Goal: Task Accomplishment & Management: Use online tool/utility

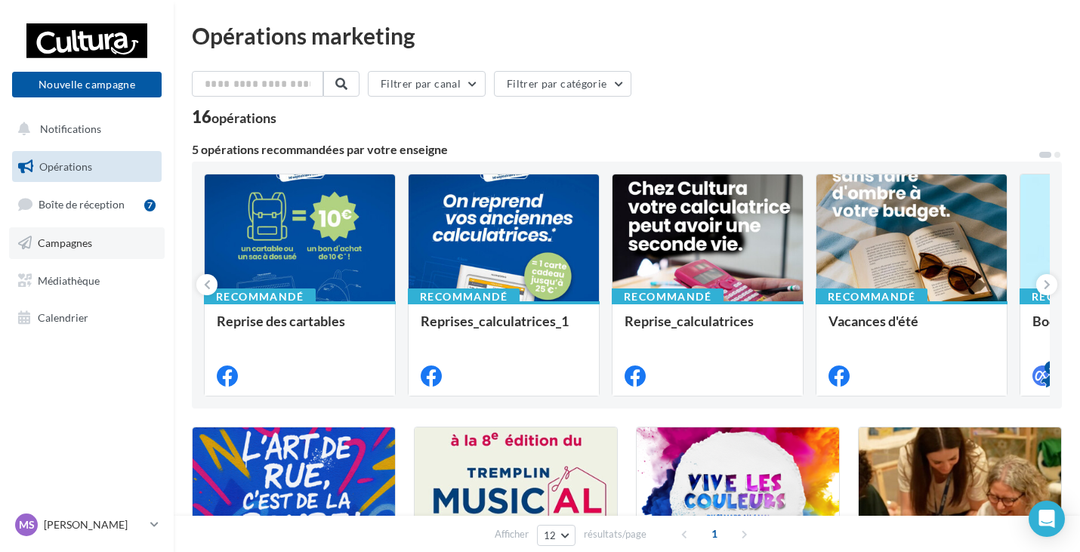
click at [85, 251] on link "Campagnes" at bounding box center [87, 243] width 156 height 32
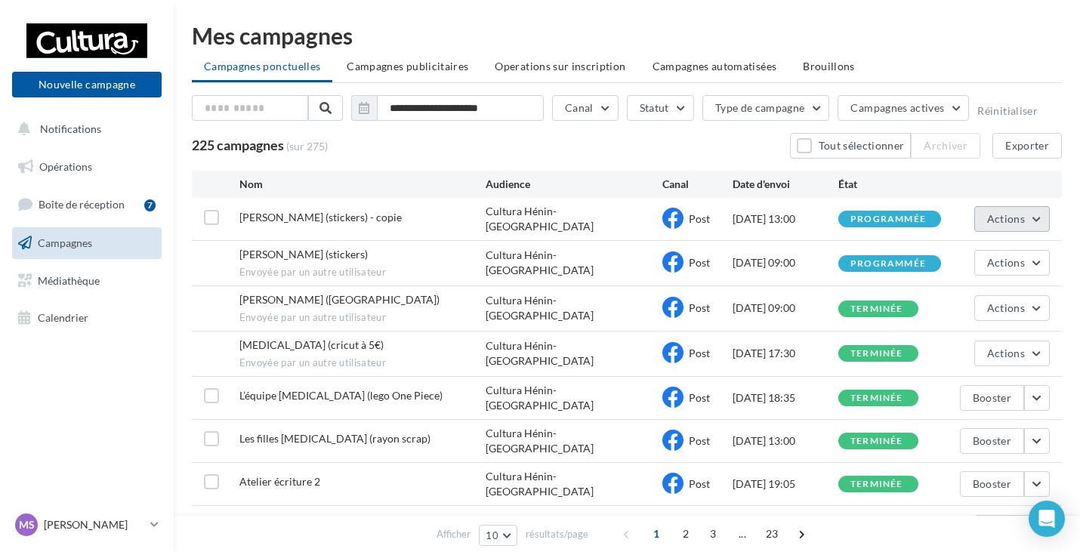
click at [1022, 220] on span "Actions" at bounding box center [1006, 218] width 38 height 13
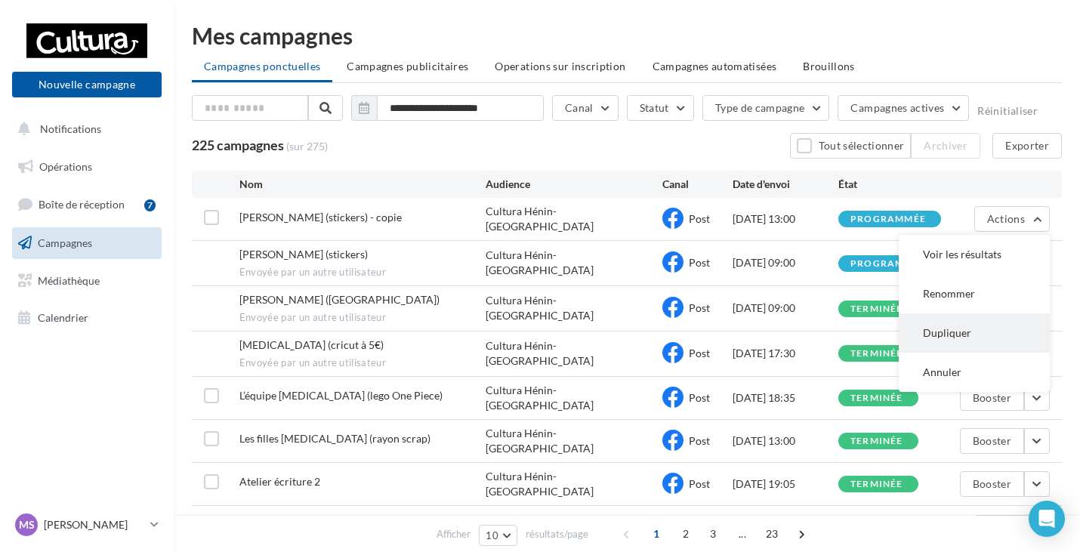
click at [937, 331] on button "Dupliquer" at bounding box center [973, 332] width 151 height 39
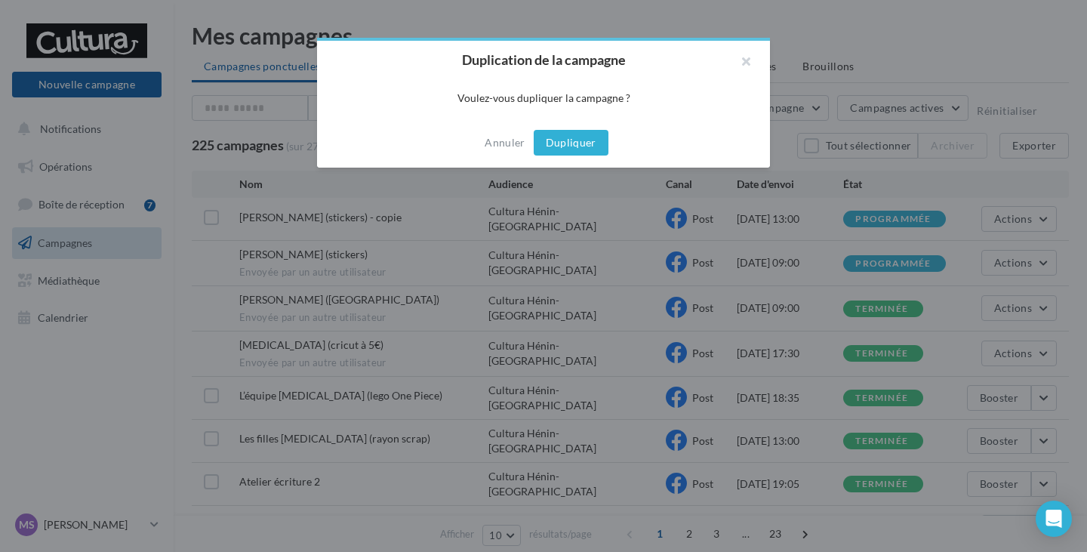
click at [559, 143] on button "Dupliquer" at bounding box center [571, 143] width 75 height 26
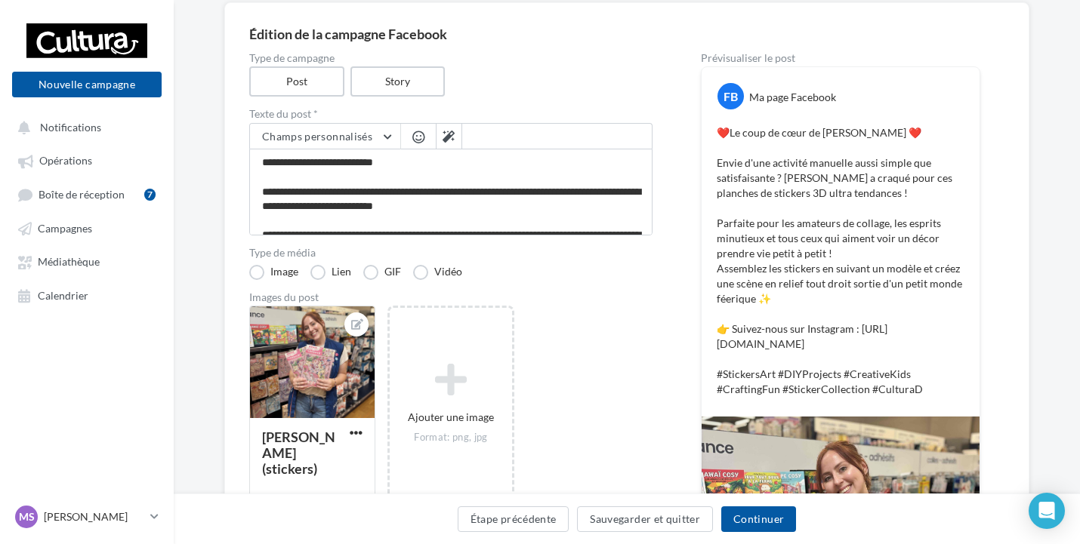
scroll to position [151, 0]
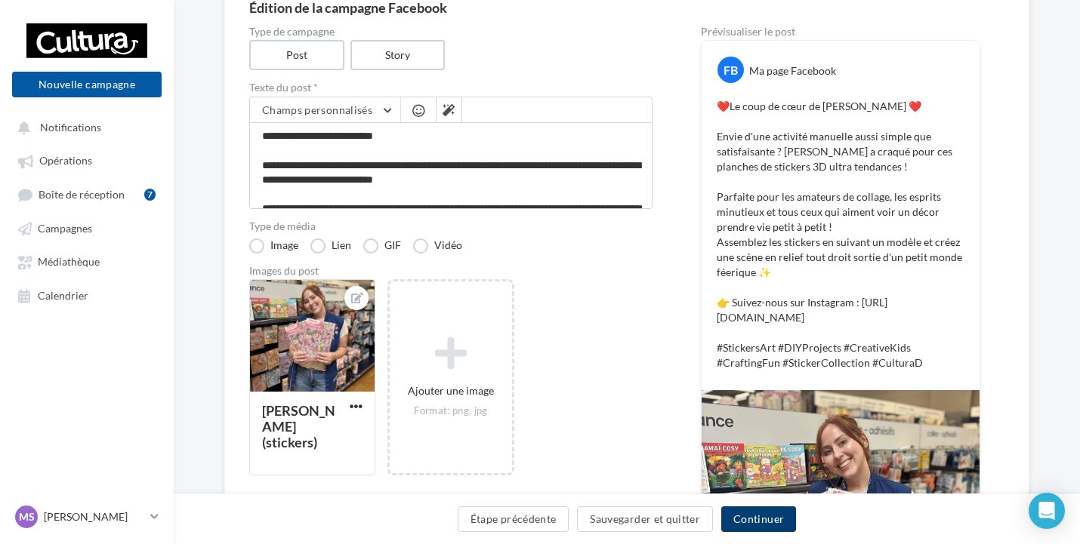
click at [769, 521] on button "Continuer" at bounding box center [758, 520] width 75 height 26
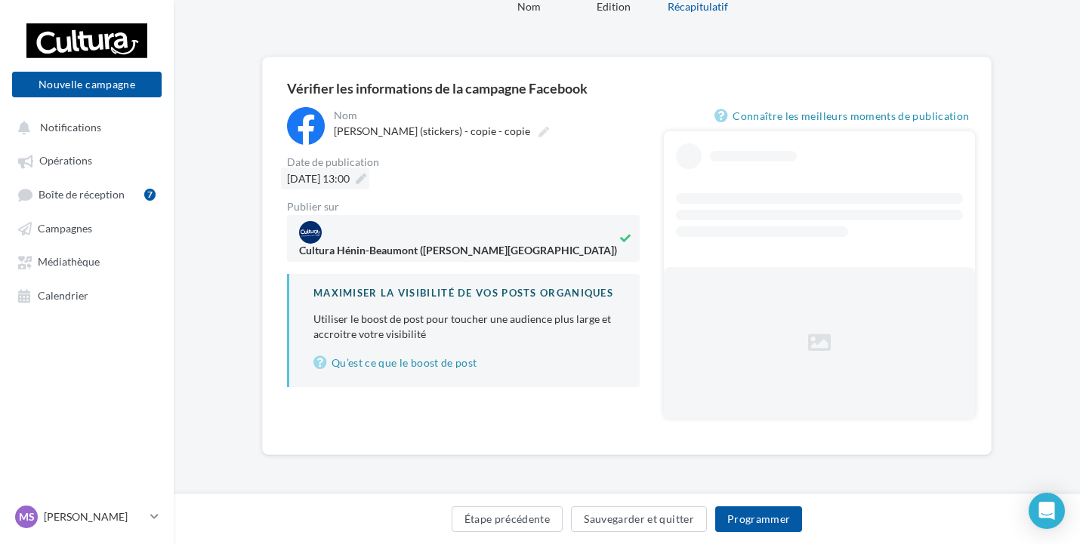
scroll to position [30, 0]
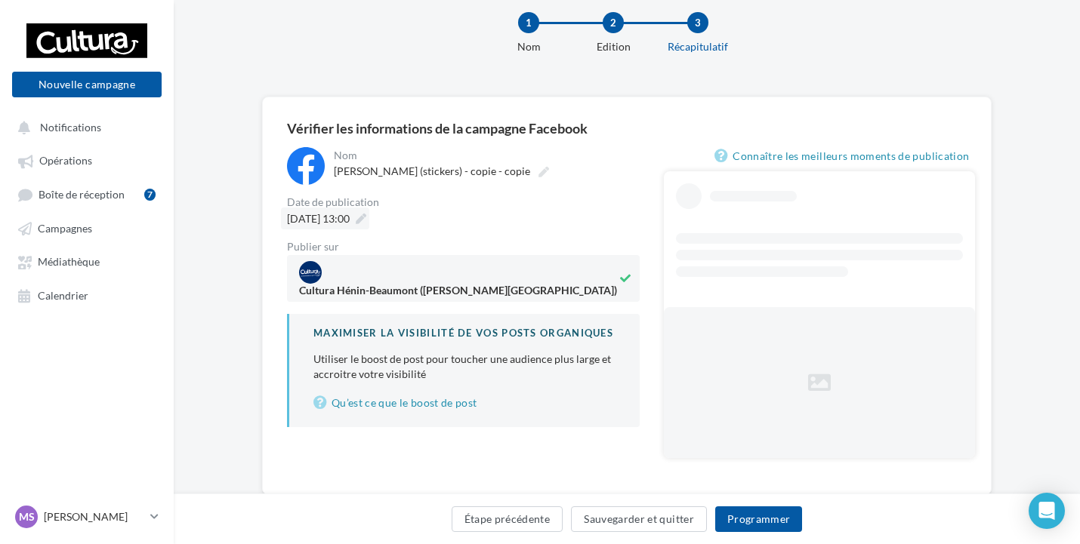
click at [384, 177] on label "Chloe (stickers) - copie - copie" at bounding box center [440, 171] width 224 height 21
click at [384, 177] on input "**********" at bounding box center [400, 174] width 133 height 26
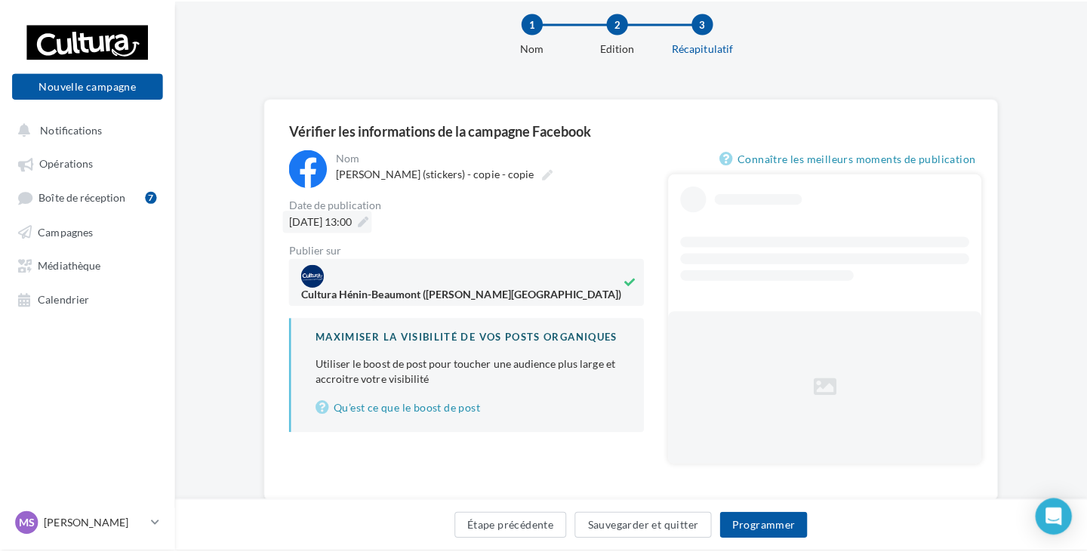
scroll to position [0, 0]
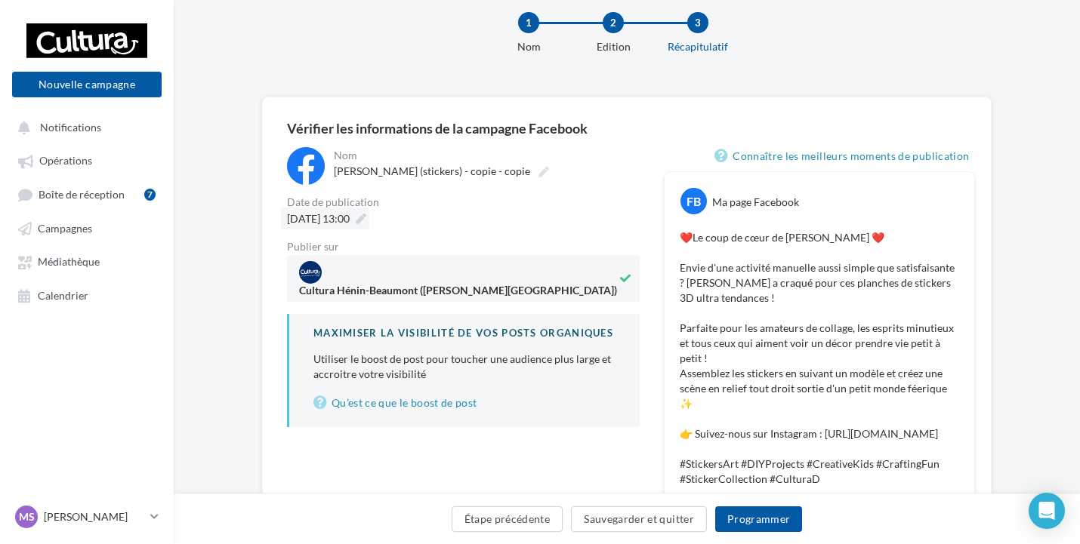
click at [369, 227] on div "18/09/2025 à 13:00" at bounding box center [325, 219] width 88 height 22
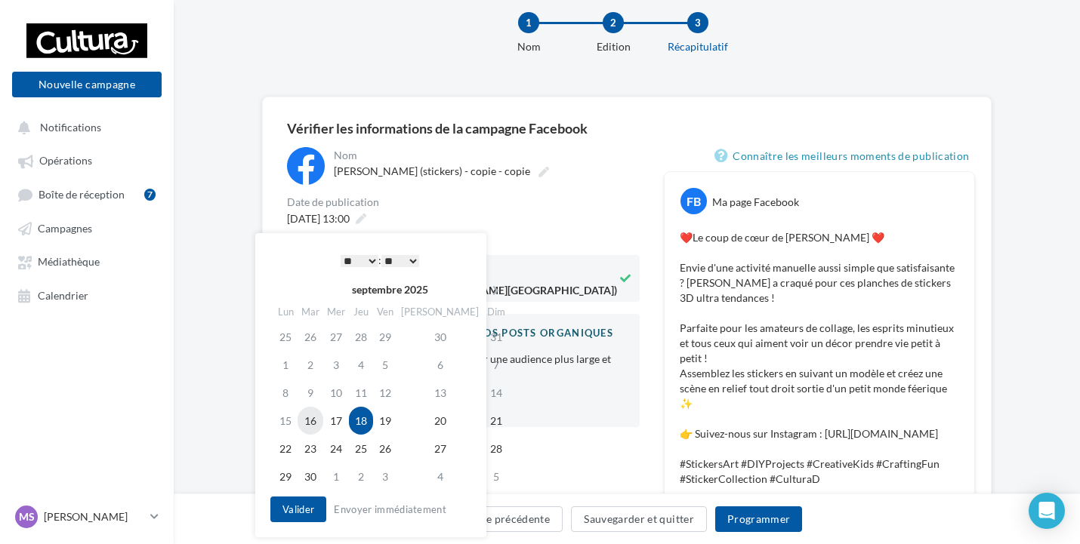
click at [318, 421] on td "16" at bounding box center [310, 421] width 26 height 28
click at [281, 509] on button "Valider" at bounding box center [298, 510] width 56 height 26
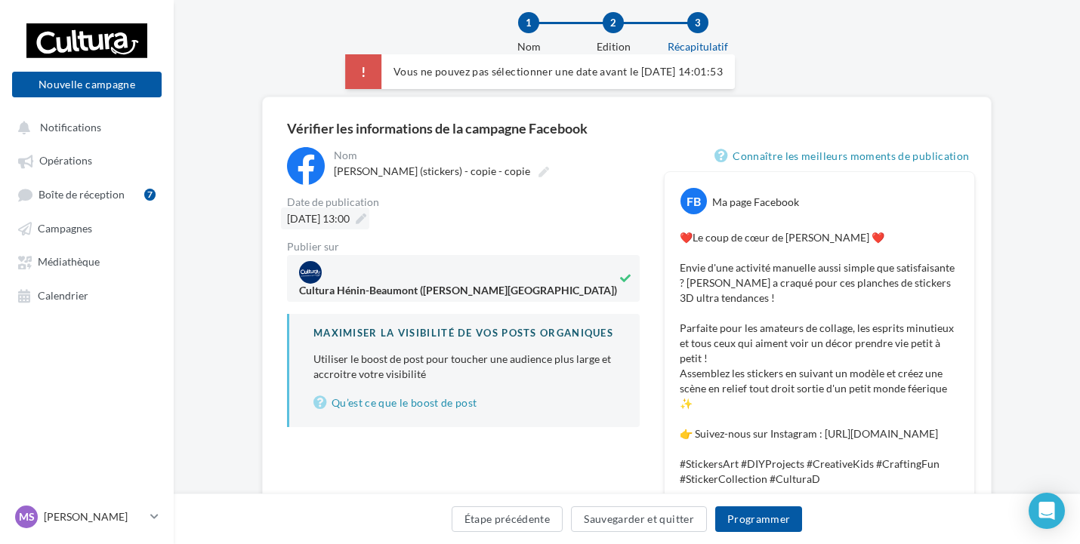
click at [366, 219] on icon at bounding box center [361, 219] width 11 height 11
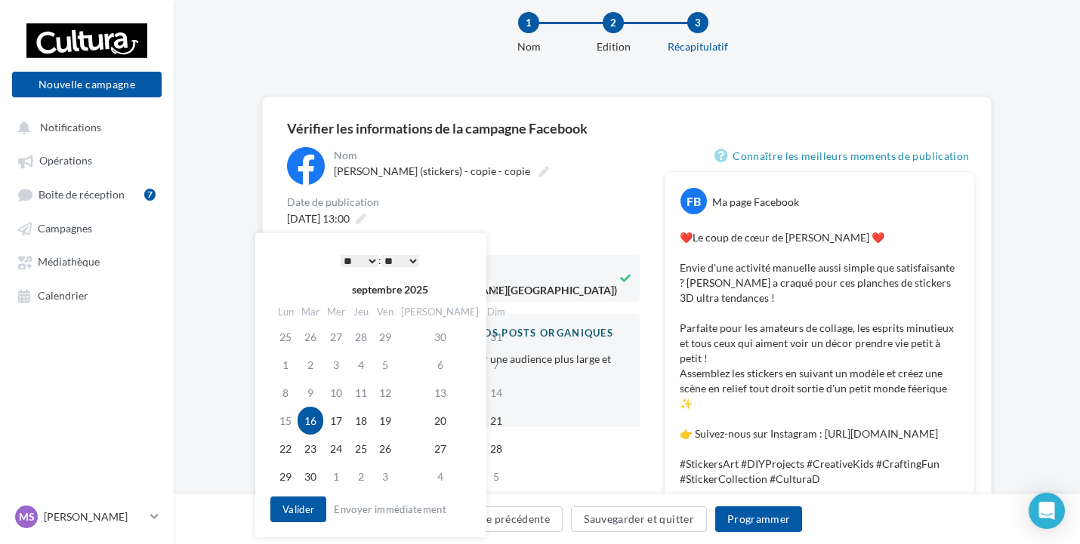
click at [405, 255] on select "** ** ** ** ** **" at bounding box center [400, 261] width 38 height 12
click at [301, 506] on button "Valider" at bounding box center [298, 510] width 56 height 26
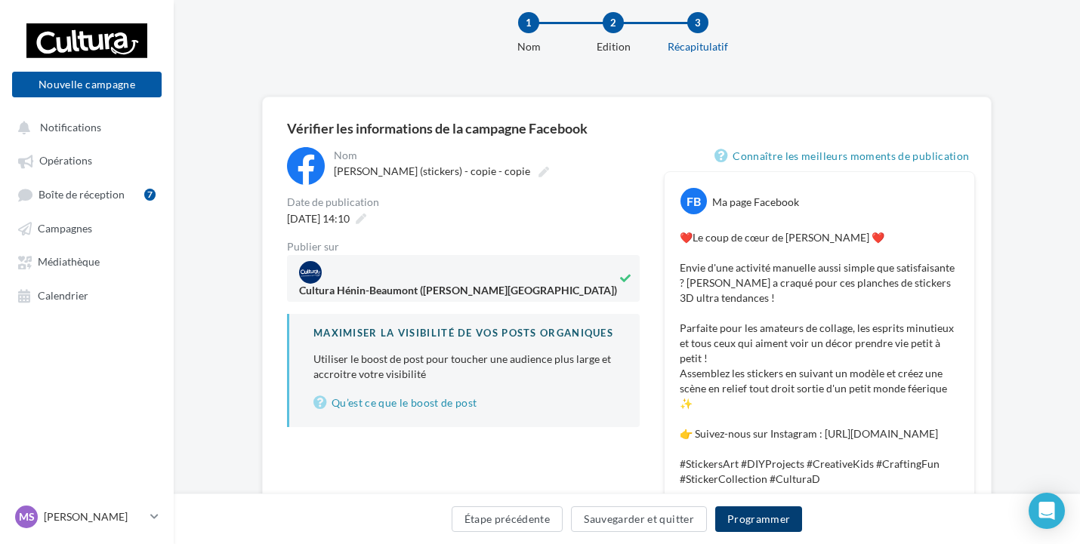
click at [729, 515] on button "Programmer" at bounding box center [759, 520] width 88 height 26
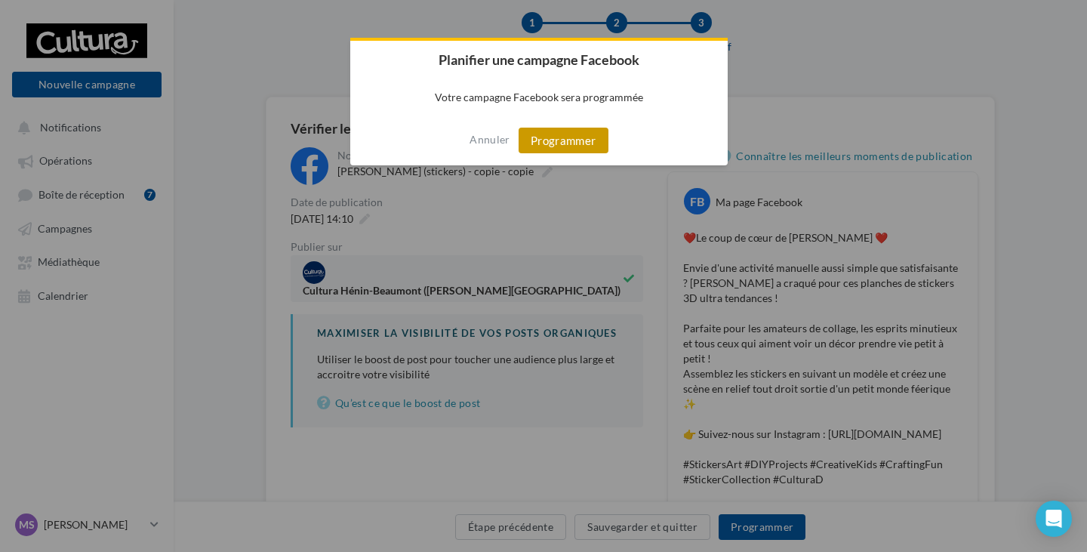
click at [587, 153] on button "Programmer" at bounding box center [564, 141] width 90 height 26
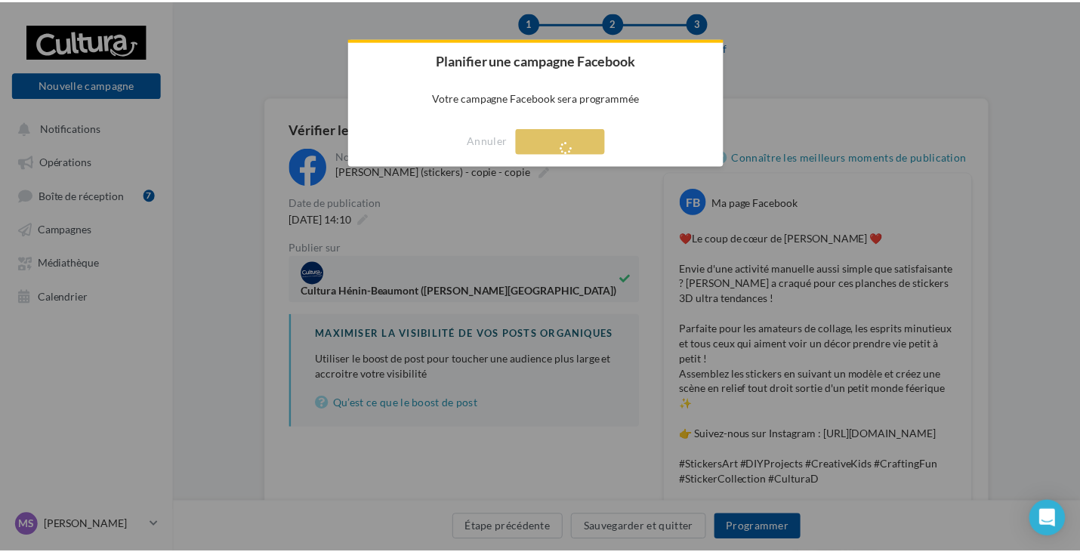
scroll to position [24, 0]
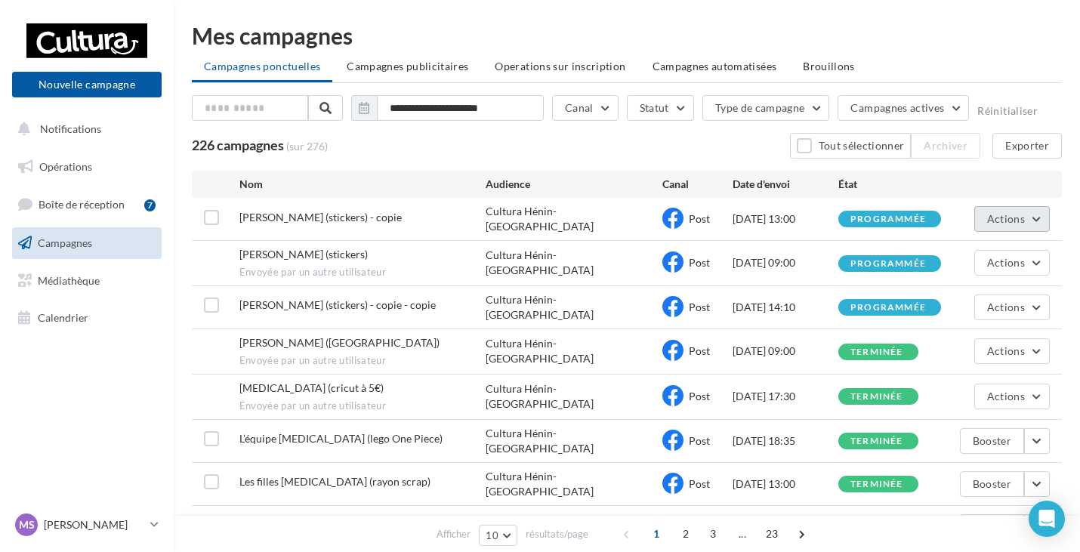
click at [1012, 221] on span "Actions" at bounding box center [1006, 218] width 38 height 13
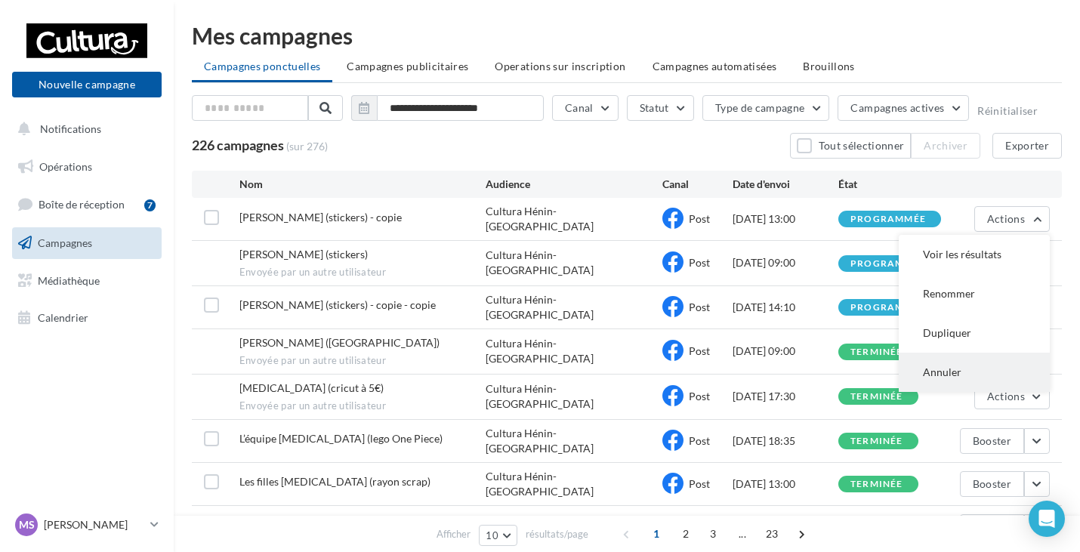
click at [952, 371] on button "Annuler" at bounding box center [973, 372] width 151 height 39
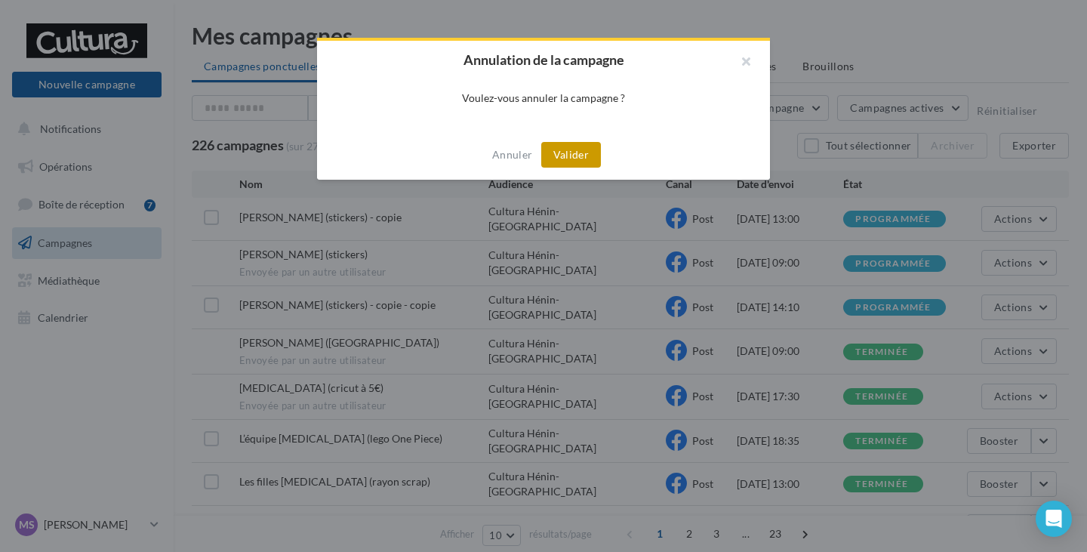
click at [572, 156] on button "Valider" at bounding box center [571, 155] width 60 height 26
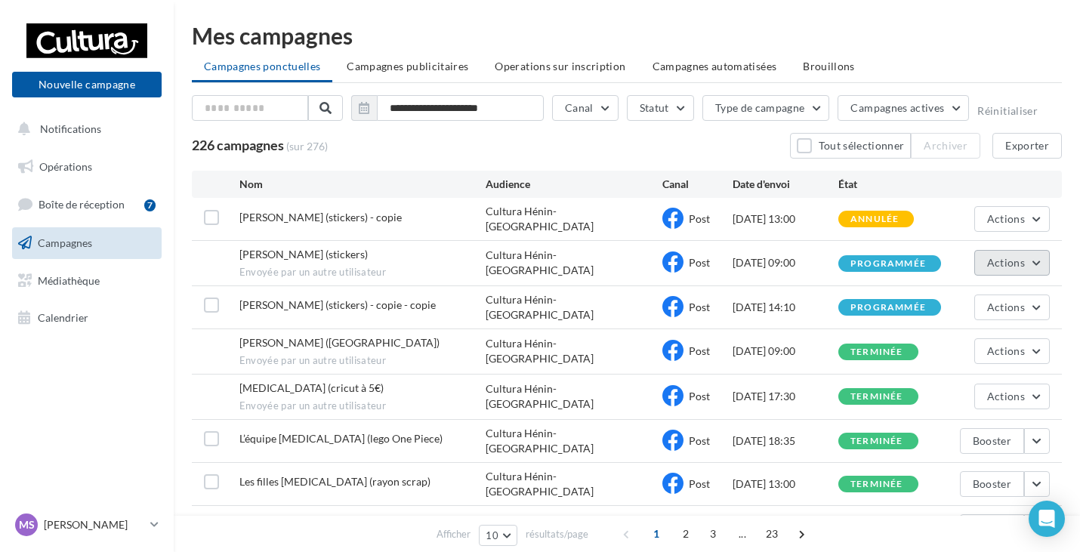
click at [1006, 262] on span "Actions" at bounding box center [1006, 262] width 38 height 13
click at [938, 196] on div "Nom Audience Canal Date d'envoi État" at bounding box center [627, 184] width 870 height 27
click at [1001, 267] on button "Actions" at bounding box center [1012, 263] width 76 height 26
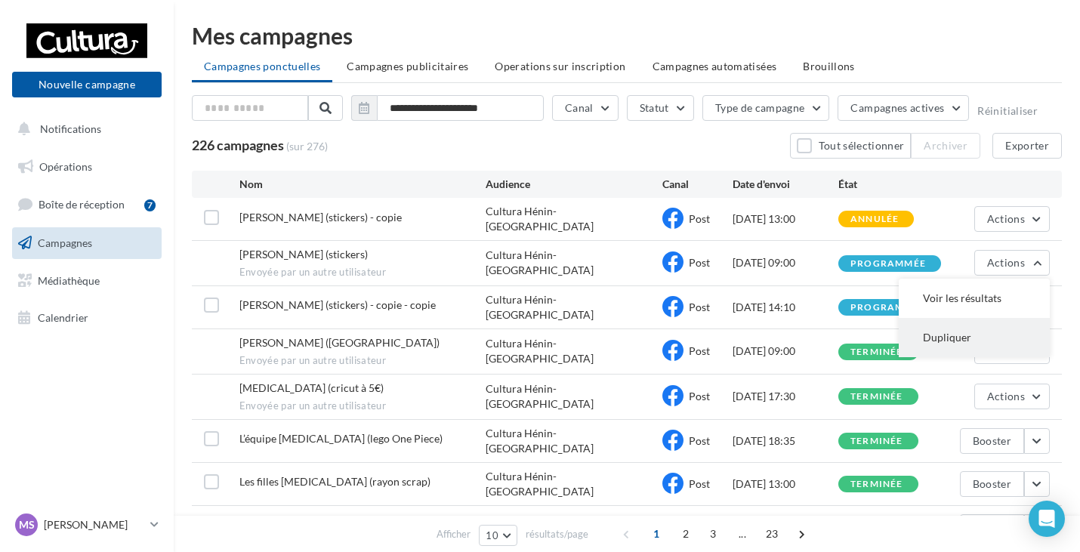
click at [954, 337] on button "Dupliquer" at bounding box center [973, 337] width 151 height 39
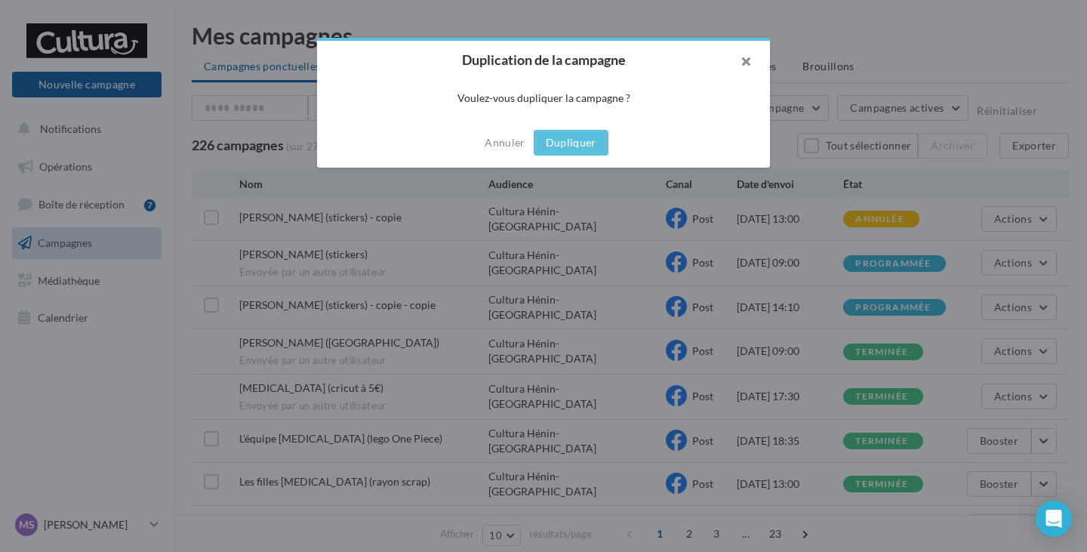
click at [747, 68] on button "button" at bounding box center [740, 63] width 60 height 45
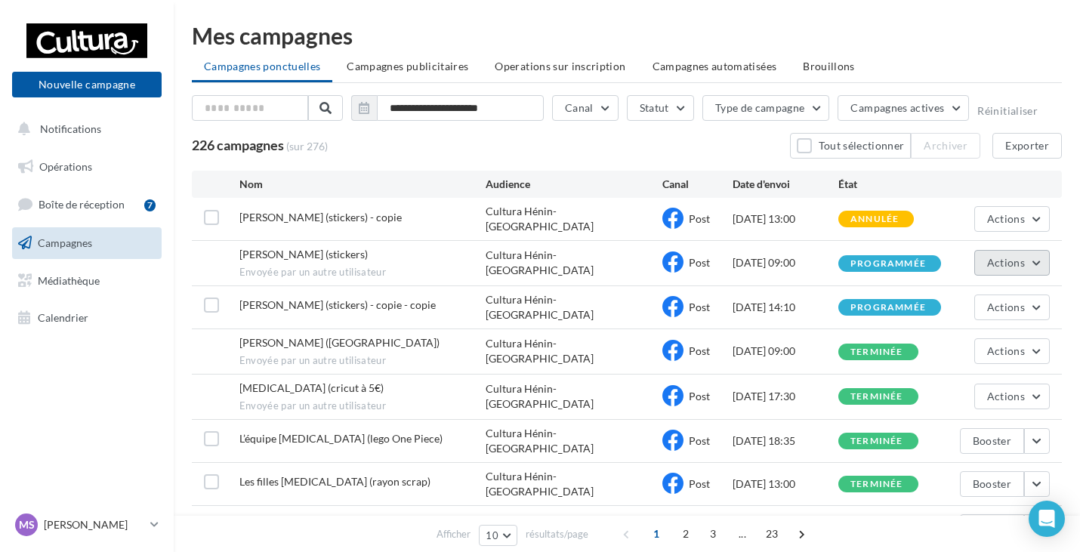
click at [1018, 256] on span "Actions" at bounding box center [1006, 262] width 38 height 13
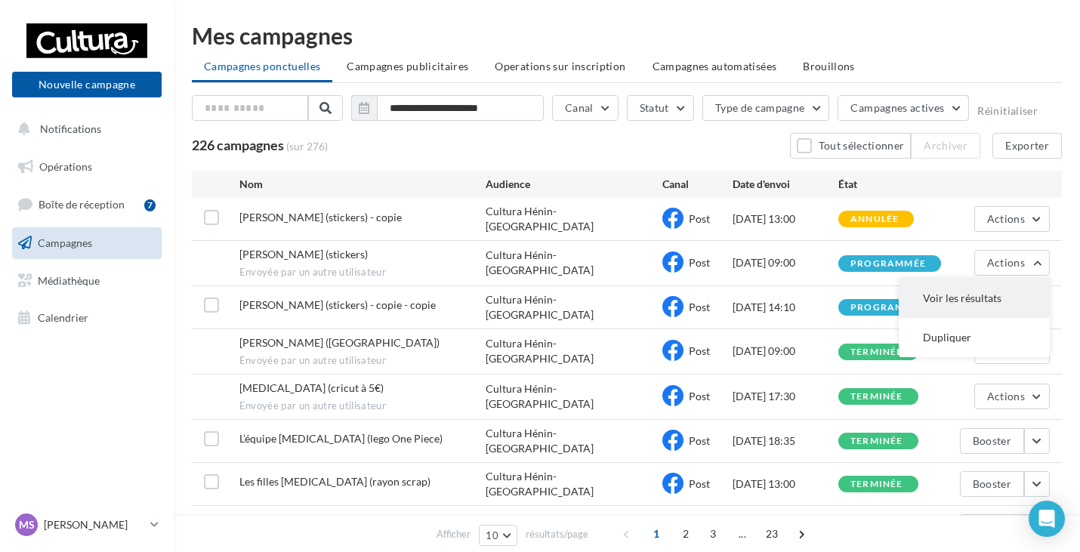
click at [942, 301] on button "Voir les résultats" at bounding box center [973, 298] width 151 height 39
click at [379, 381] on div "PCE (cricut à 5€) Envoyée par un autre utilisateur" at bounding box center [362, 397] width 247 height 32
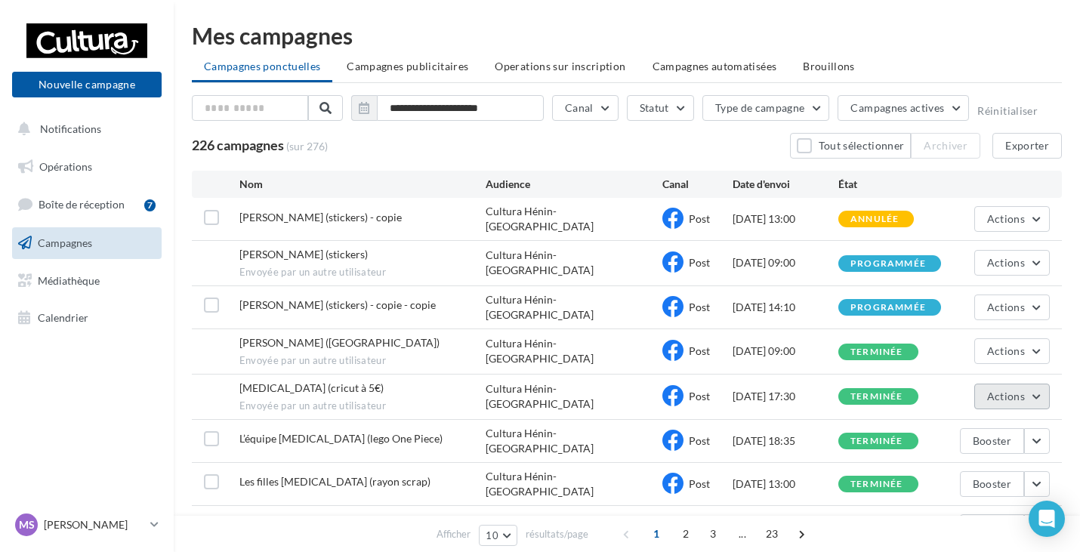
click at [1006, 390] on span "Actions" at bounding box center [1006, 396] width 38 height 13
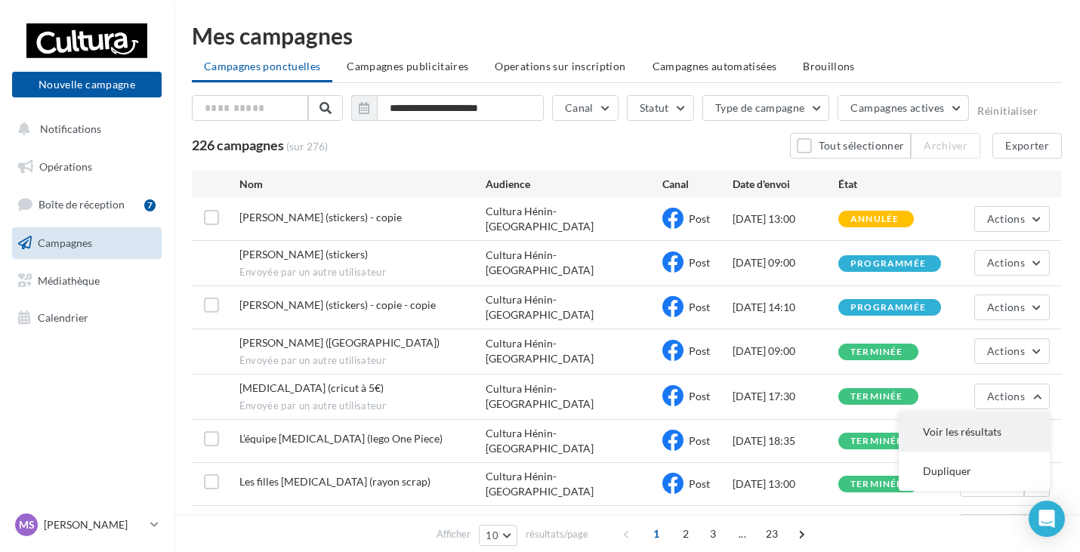
click at [985, 416] on button "Voir les résultats" at bounding box center [973, 431] width 151 height 39
